Goal: Information Seeking & Learning: Learn about a topic

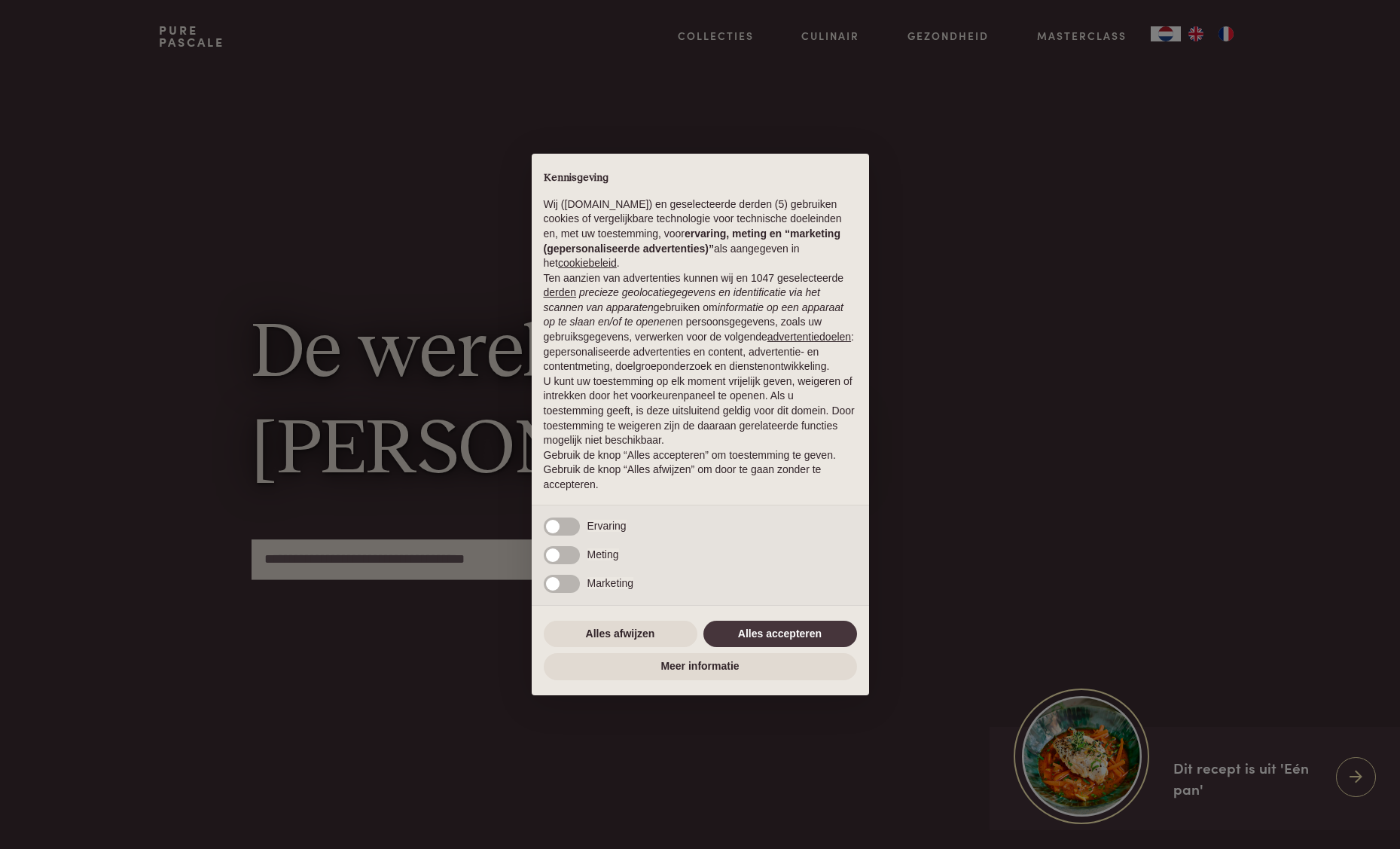
click at [921, 436] on div "× Kennisgeving Wij ([DOMAIN_NAME]) en geselecteerde derden (5) gebruiken cookie…" at bounding box center [700, 424] width 1400 height 849
click at [793, 641] on button "Alles accepteren" at bounding box center [780, 634] width 154 height 27
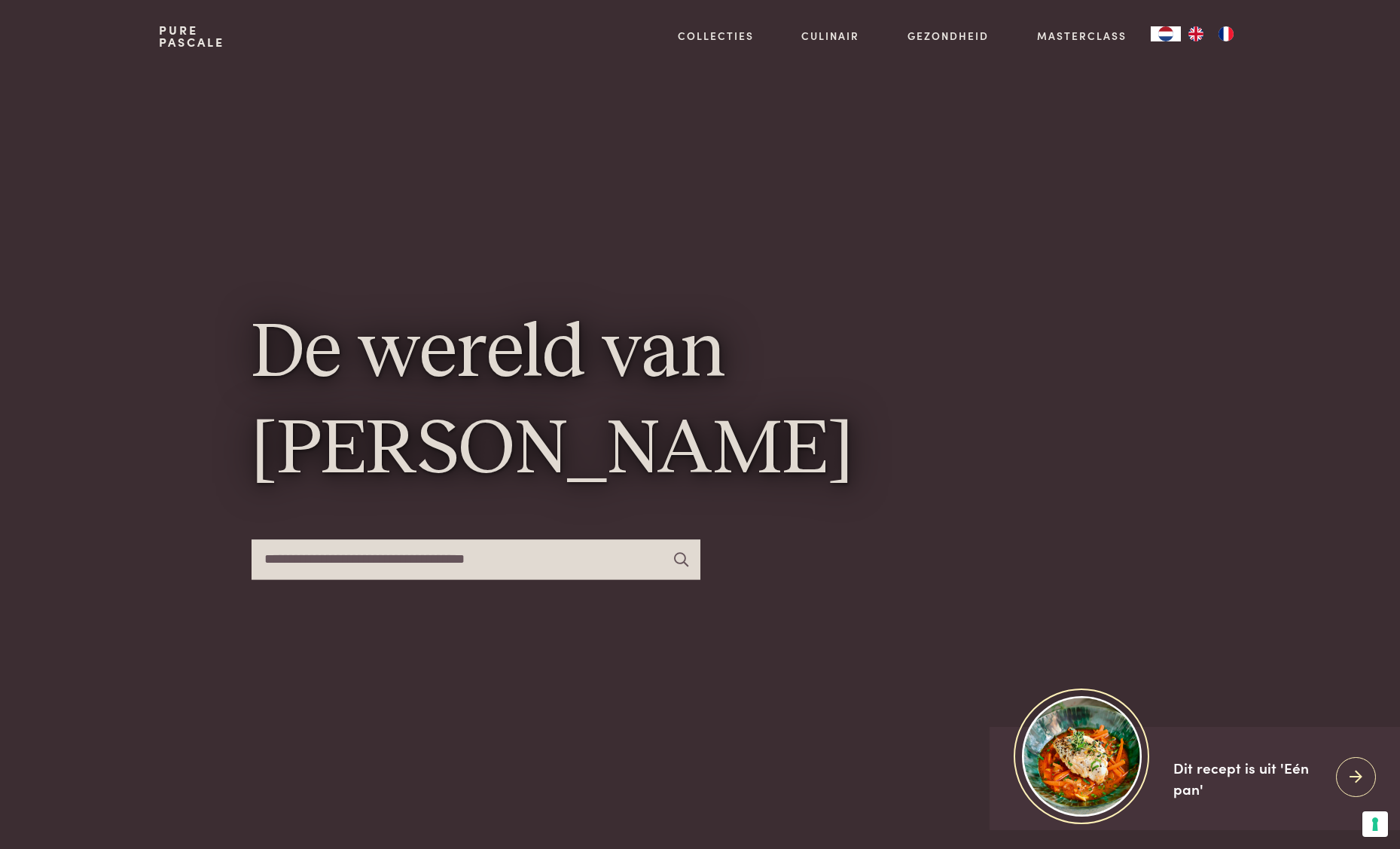
click at [1160, 37] on img "NL" at bounding box center [1166, 34] width 18 height 15
click at [1224, 37] on img "FR" at bounding box center [1225, 34] width 18 height 15
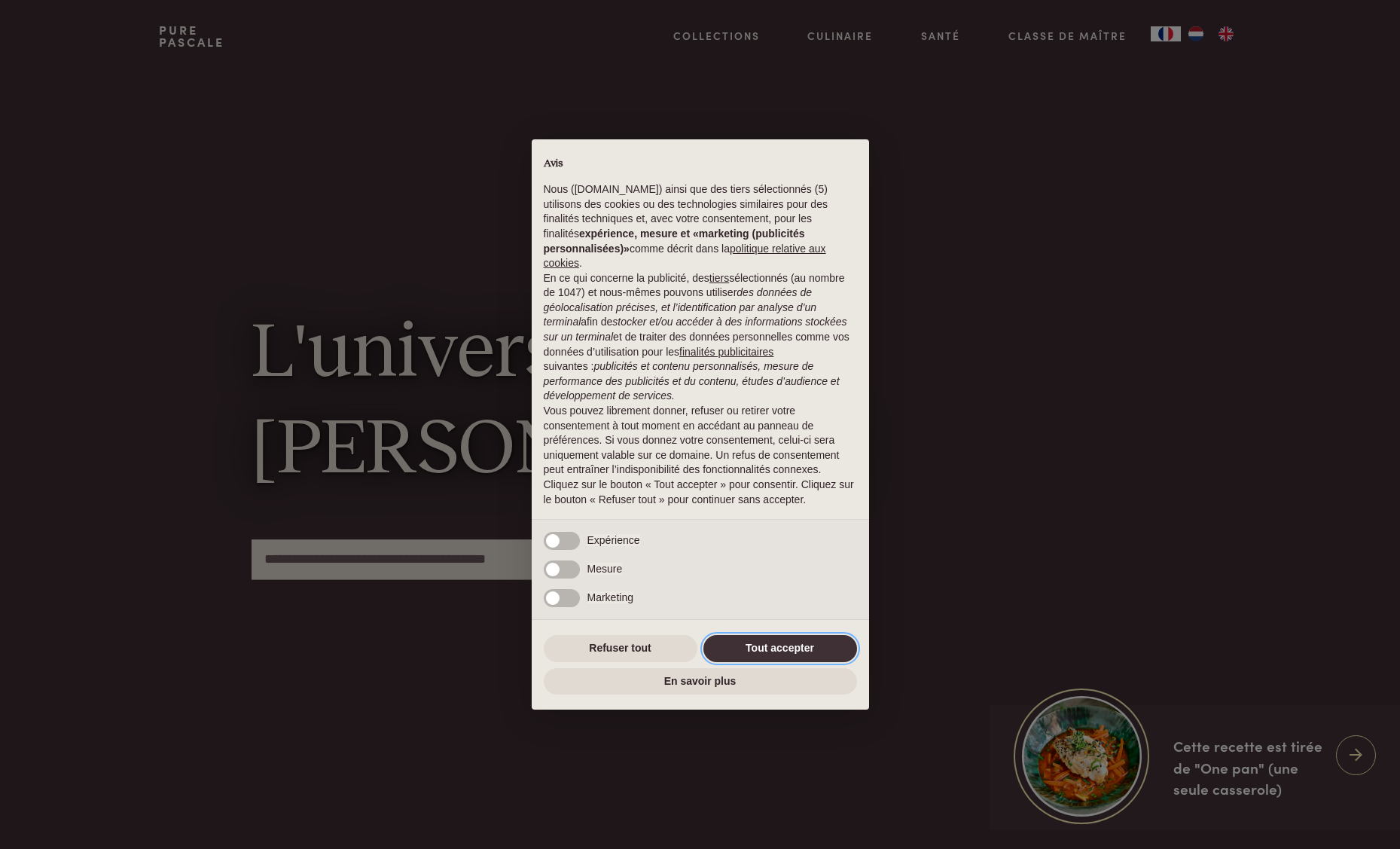
click at [774, 641] on button "Tout accepter" at bounding box center [780, 648] width 154 height 27
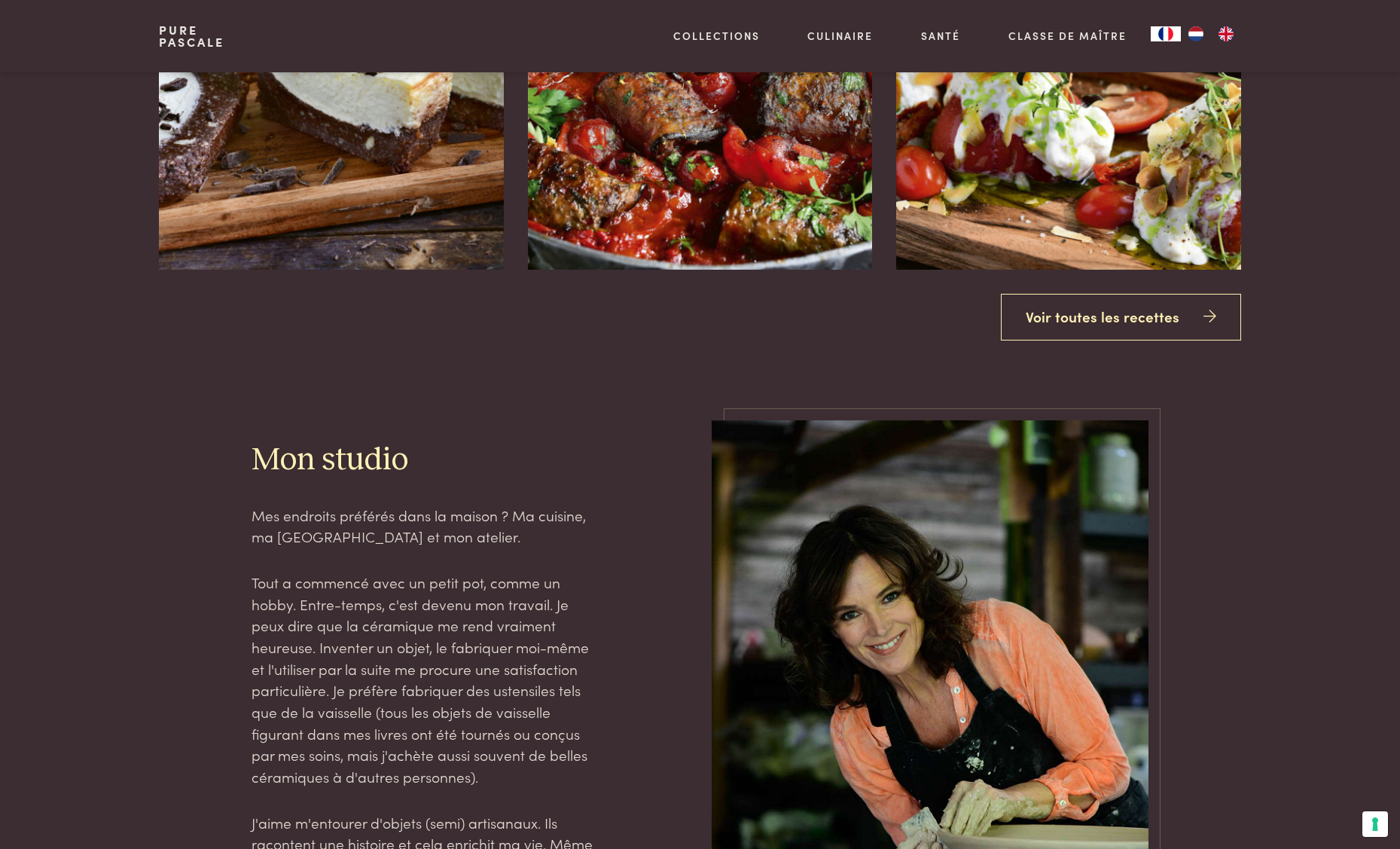
scroll to position [2459, 0]
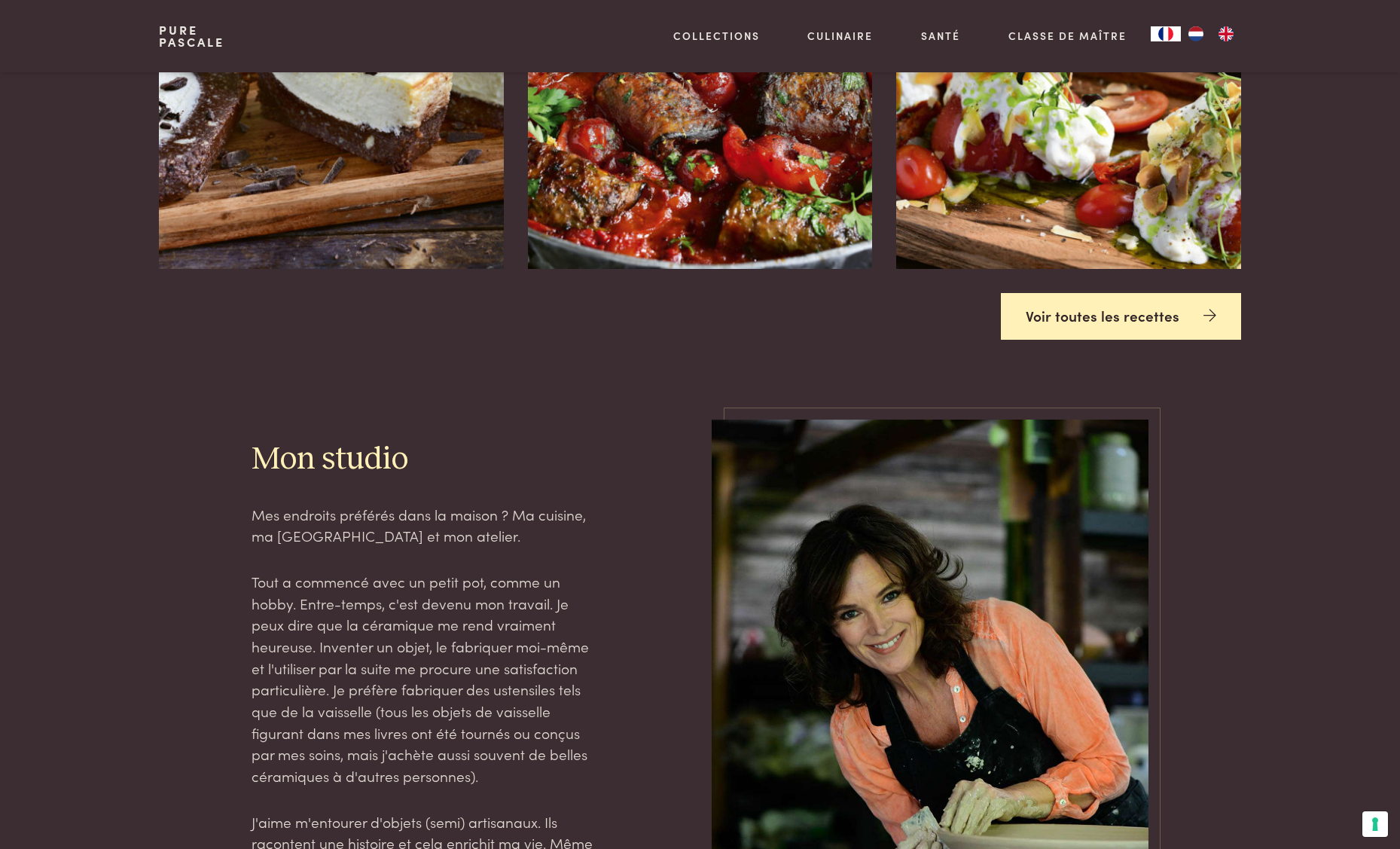
click at [1077, 293] on link "Voir toutes les recettes" at bounding box center [1121, 317] width 240 height 48
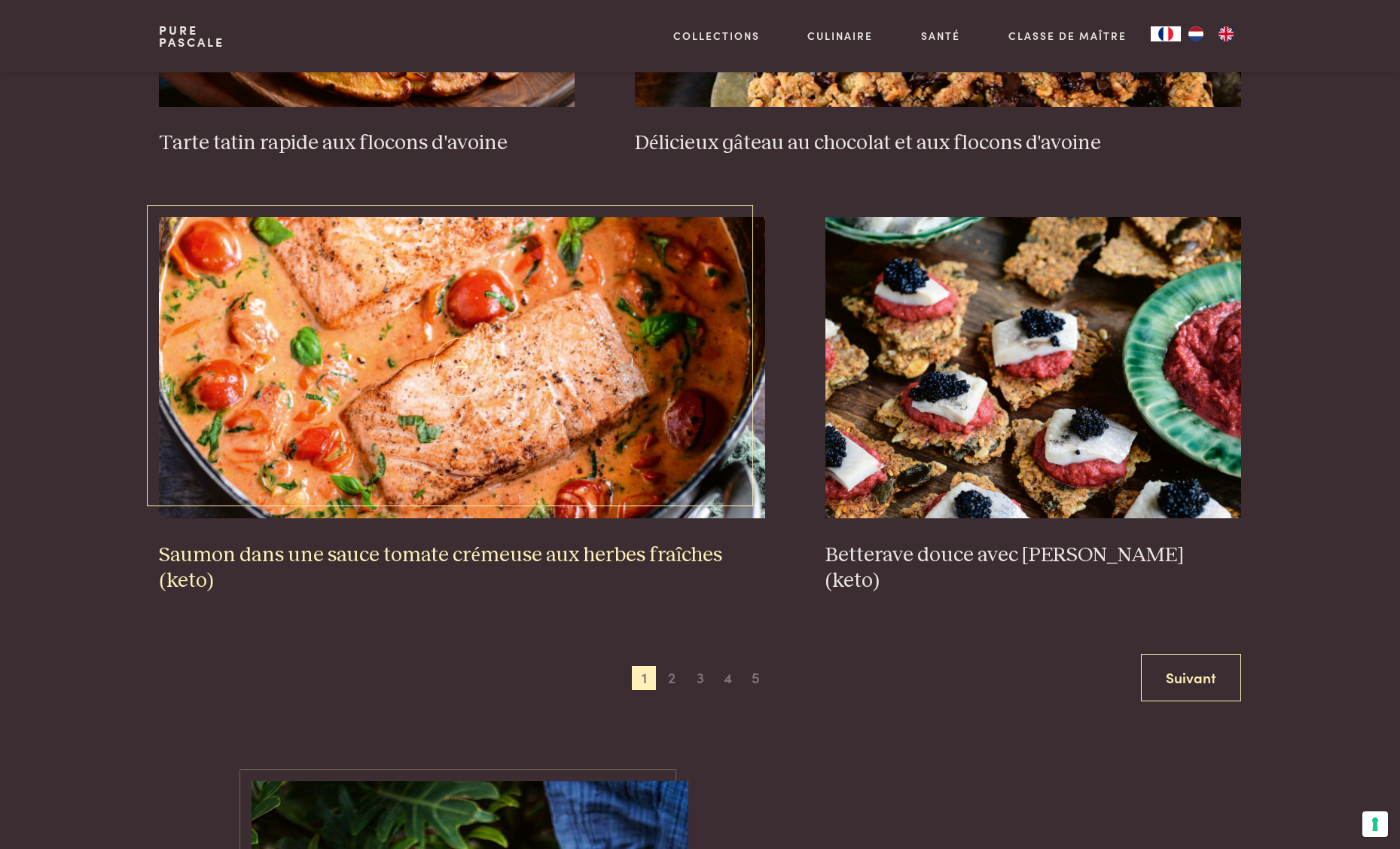
scroll to position [2656, 0]
click at [592, 374] on img at bounding box center [461, 366] width 606 height 302
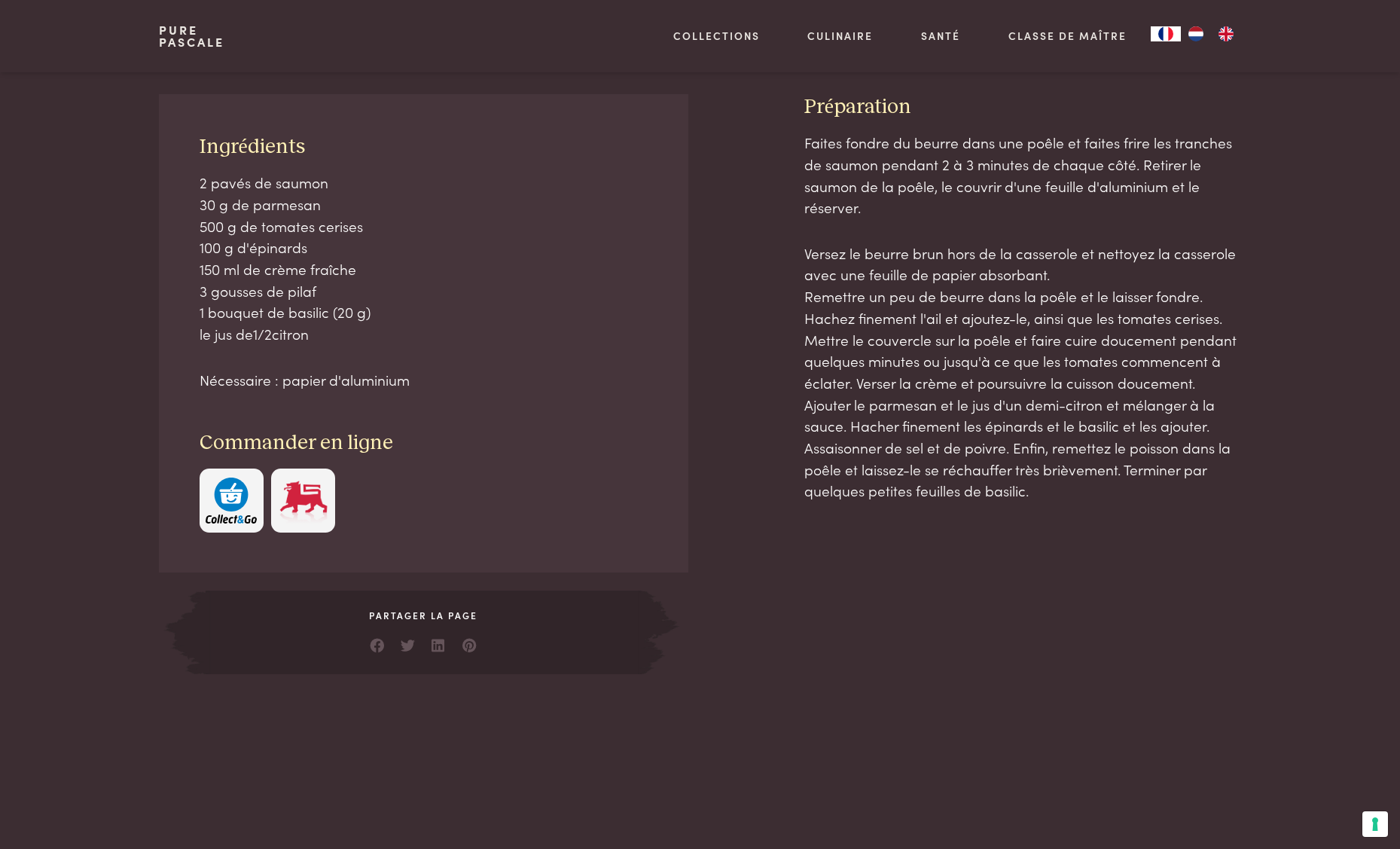
scroll to position [700, 0]
